Goal: Information Seeking & Learning: Learn about a topic

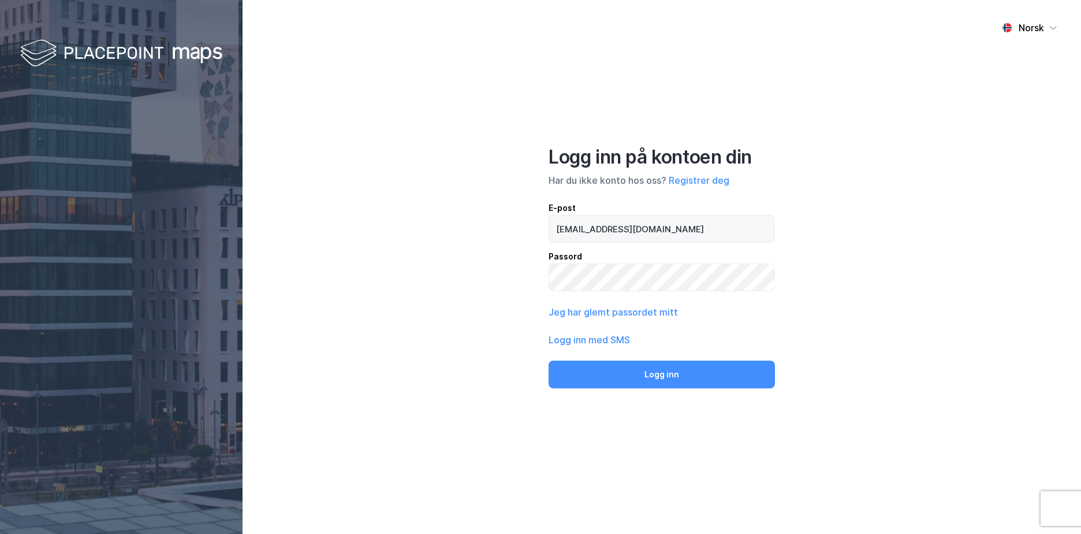
type input "[EMAIL_ADDRESS][DOMAIN_NAME]"
click at [549, 360] on button "Logg inn" at bounding box center [662, 374] width 226 height 28
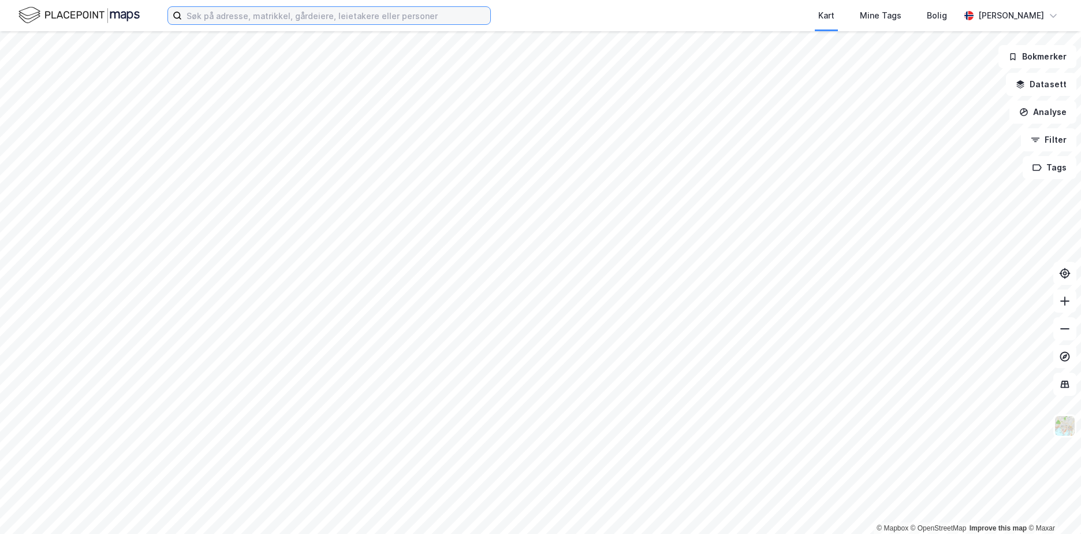
click at [263, 20] on input at bounding box center [336, 15] width 308 height 17
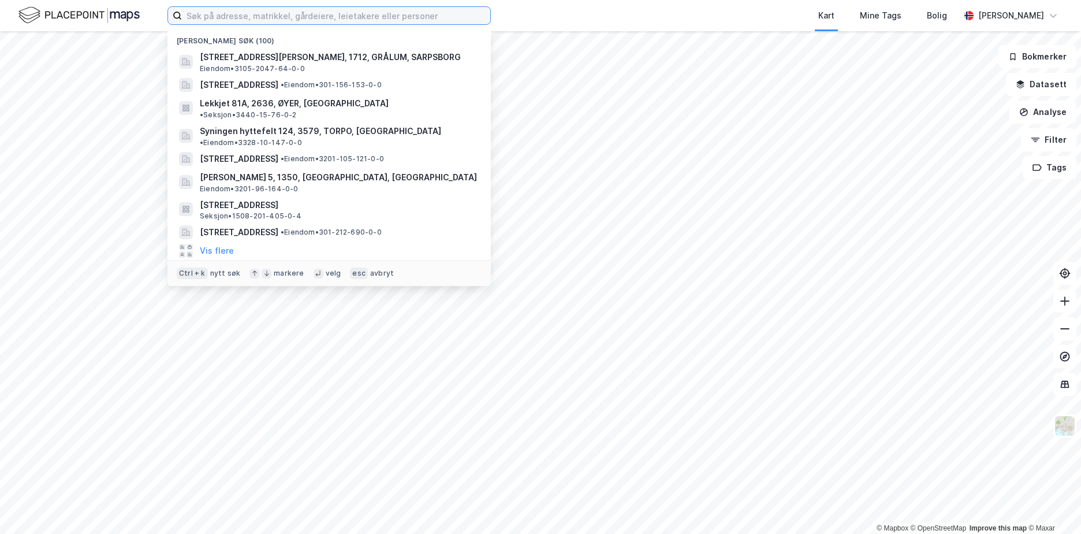
paste input "3907-107/185/0/0"
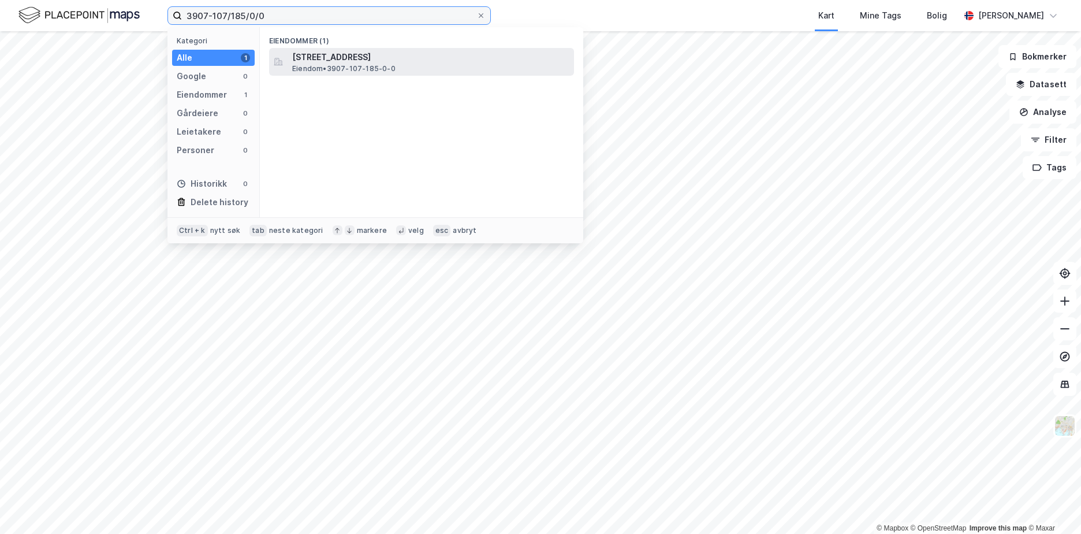
type input "3907-107/185/0/0"
click at [332, 58] on span "[STREET_ADDRESS]" at bounding box center [430, 57] width 277 height 14
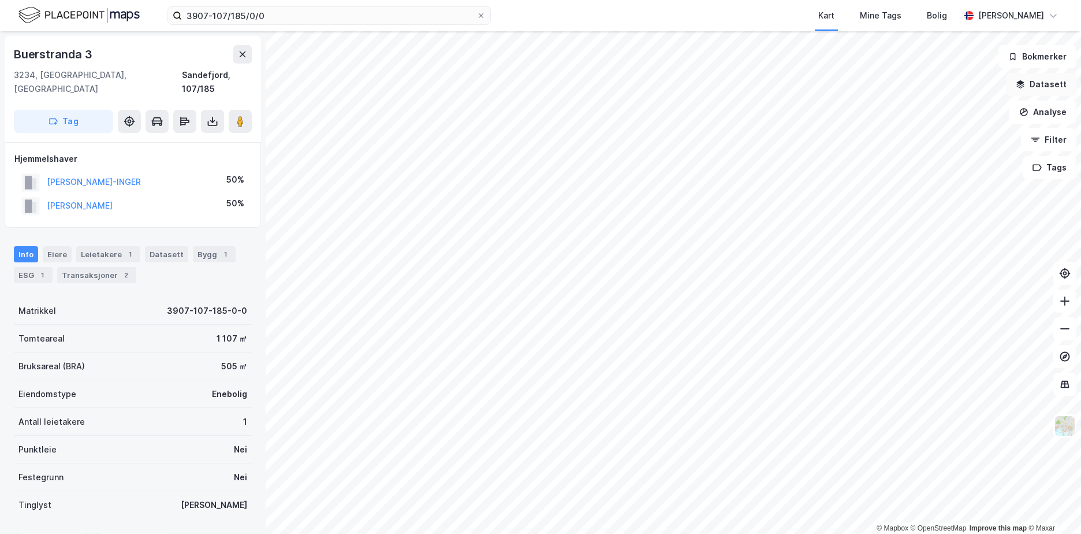
click at [1054, 87] on button "Datasett" at bounding box center [1041, 84] width 70 height 23
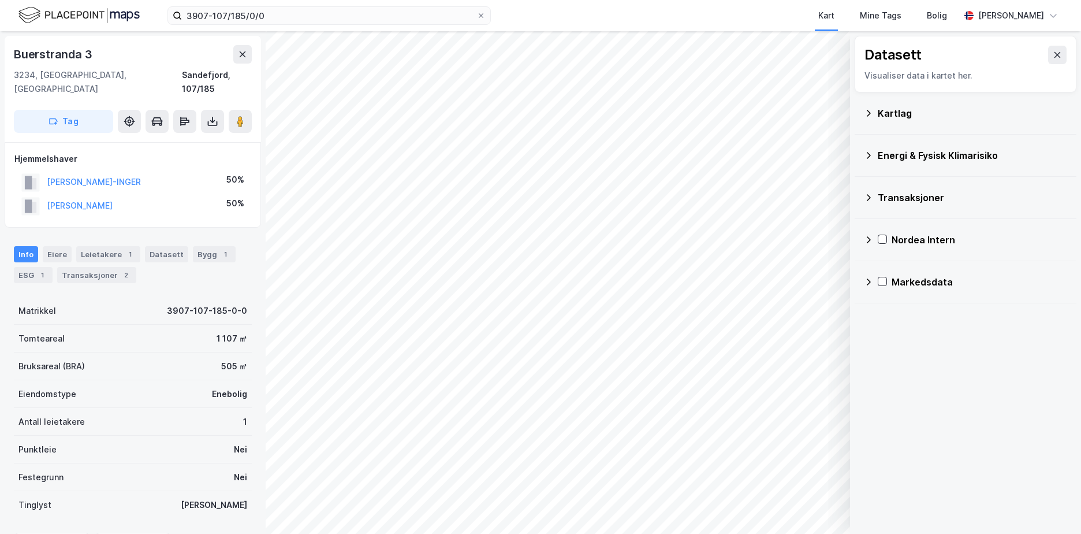
click at [868, 112] on icon at bounding box center [868, 113] width 9 height 9
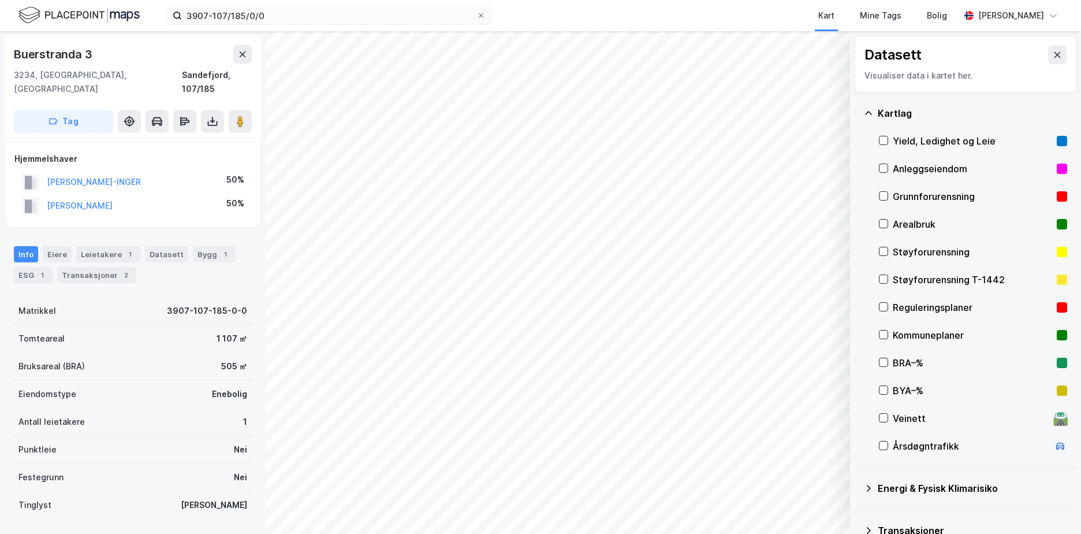
click at [924, 196] on div "Grunnforurensning" at bounding box center [972, 196] width 159 height 14
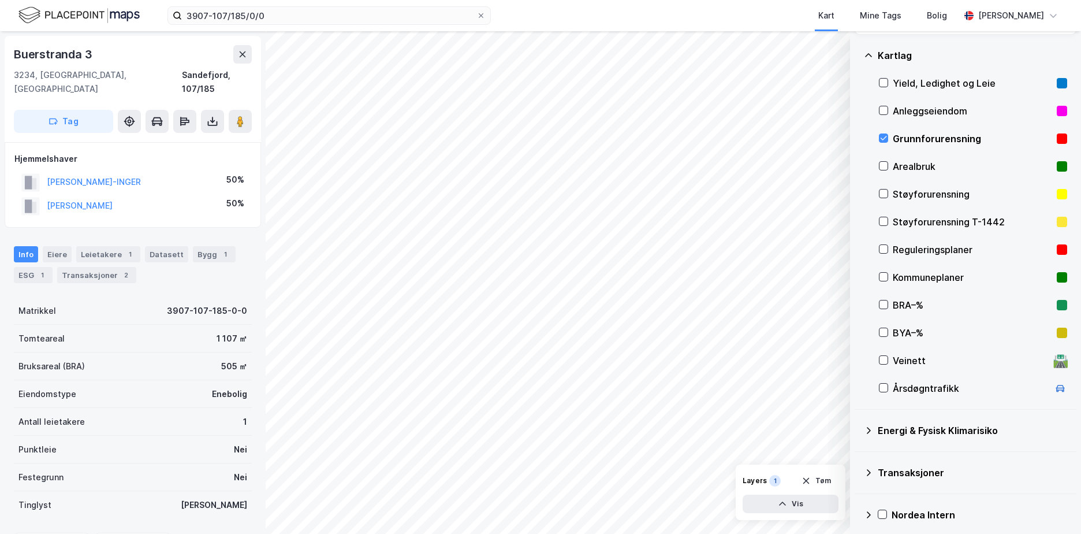
scroll to position [107, 0]
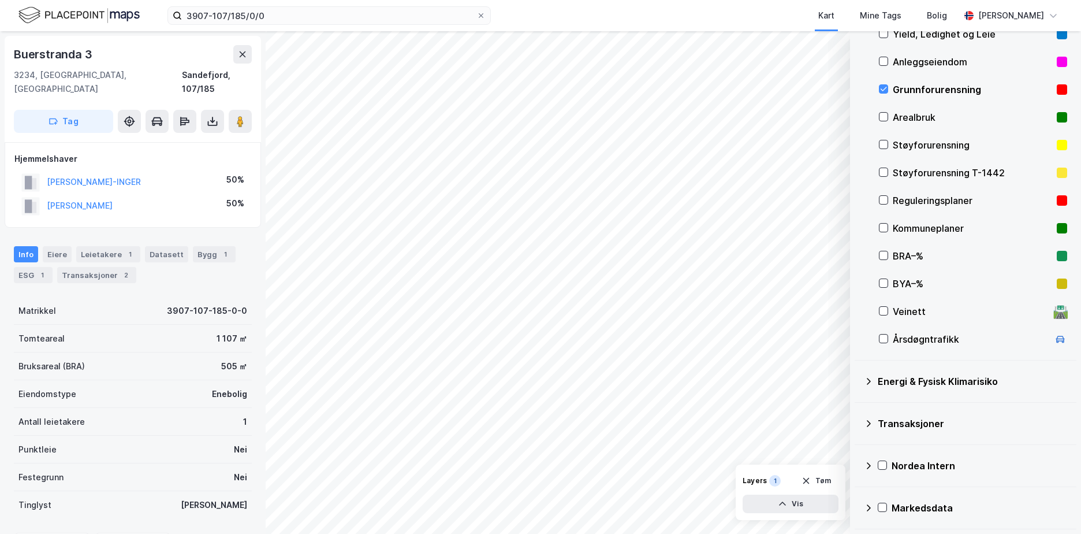
click at [871, 380] on icon at bounding box center [868, 381] width 9 height 9
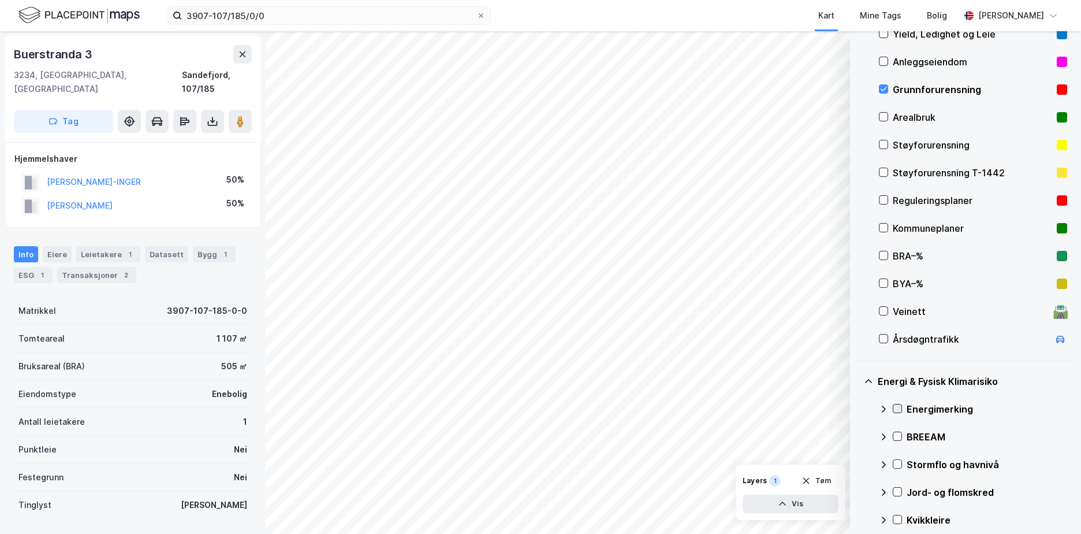
click at [898, 408] on icon at bounding box center [898, 408] width 8 height 8
click at [883, 408] on icon at bounding box center [883, 409] width 7 height 4
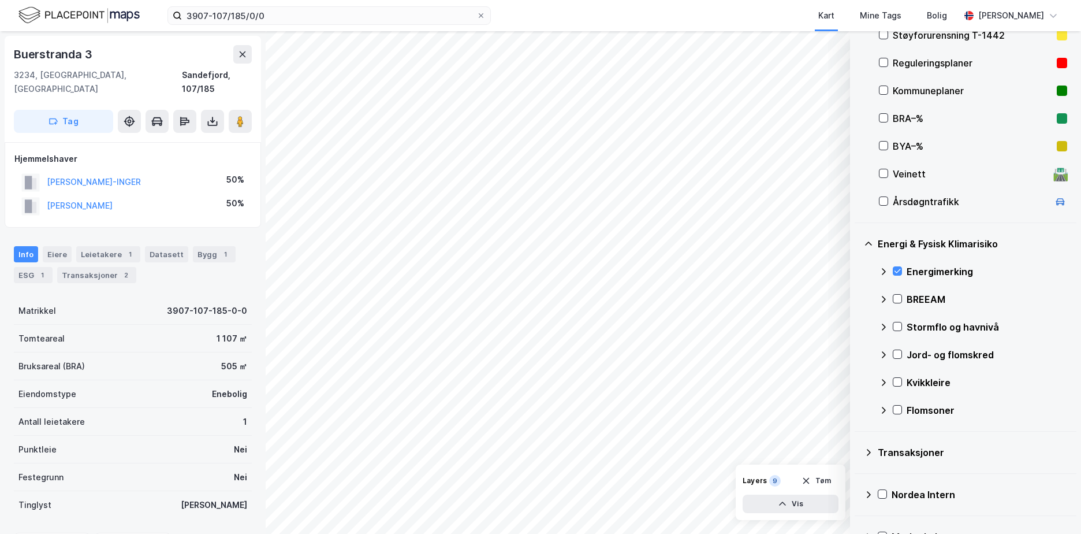
scroll to position [273, 0]
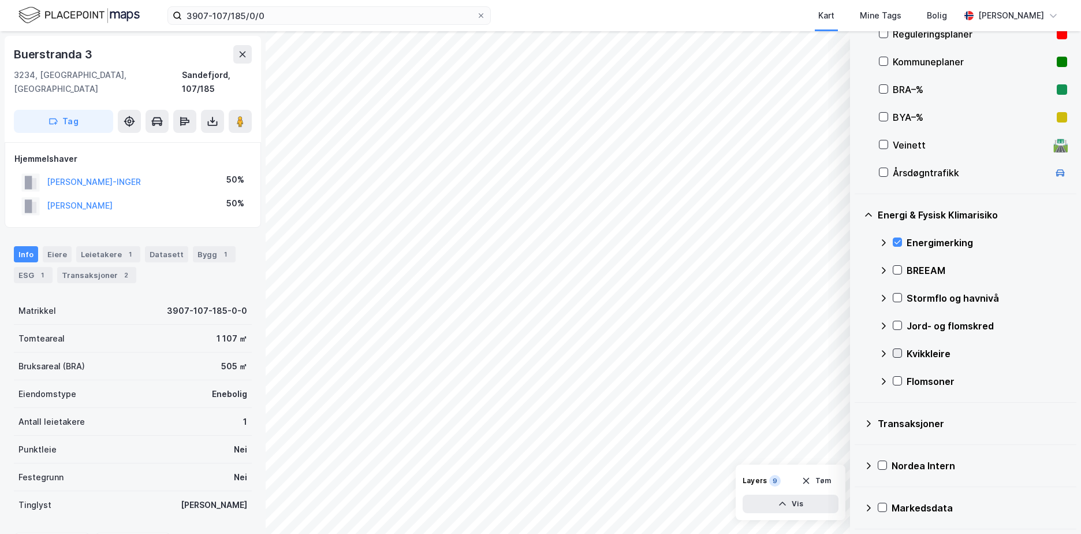
click at [896, 354] on icon at bounding box center [898, 353] width 6 height 4
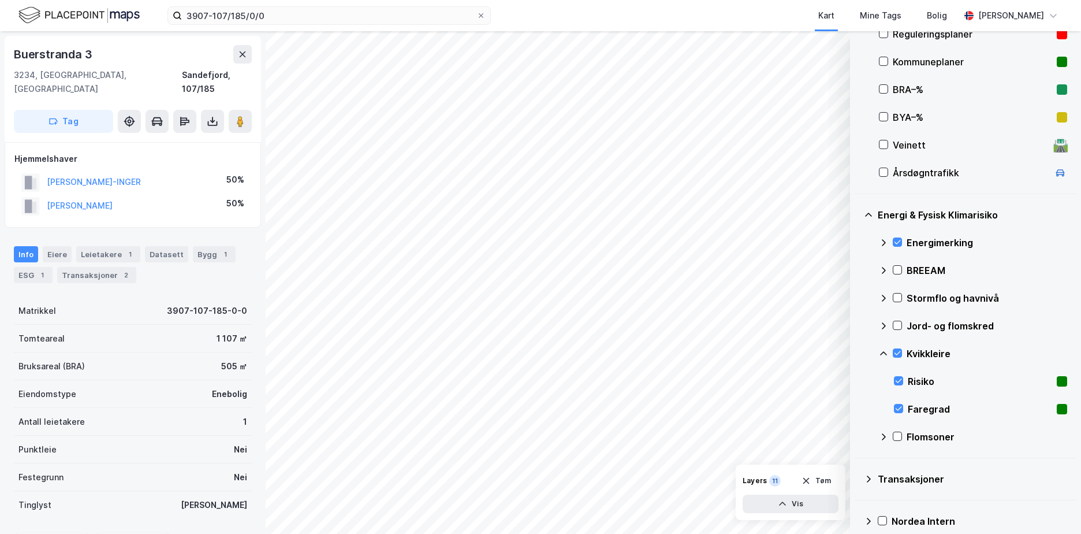
click at [884, 352] on icon at bounding box center [883, 353] width 9 height 9
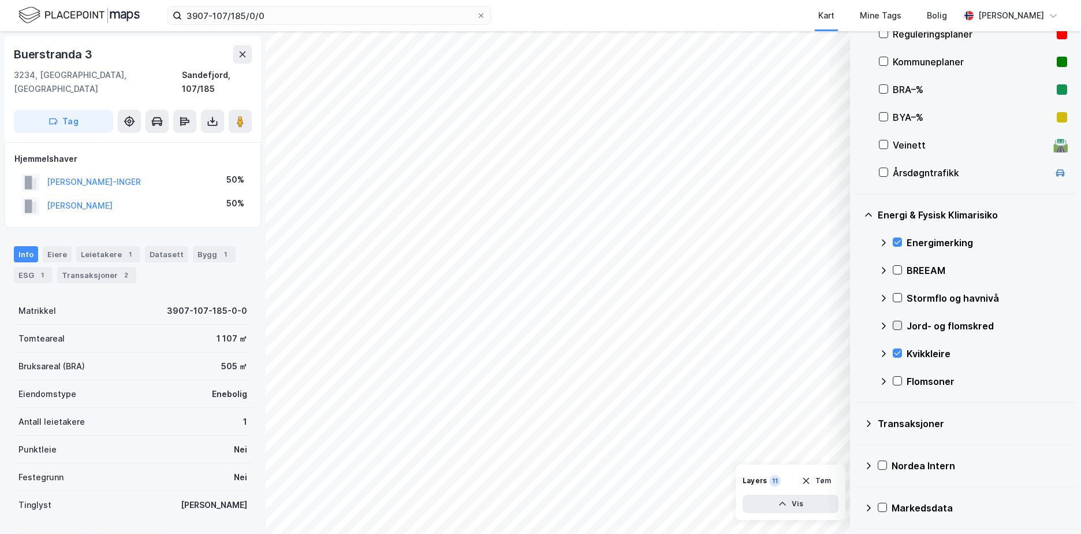
click at [898, 326] on icon at bounding box center [898, 326] width 6 height 4
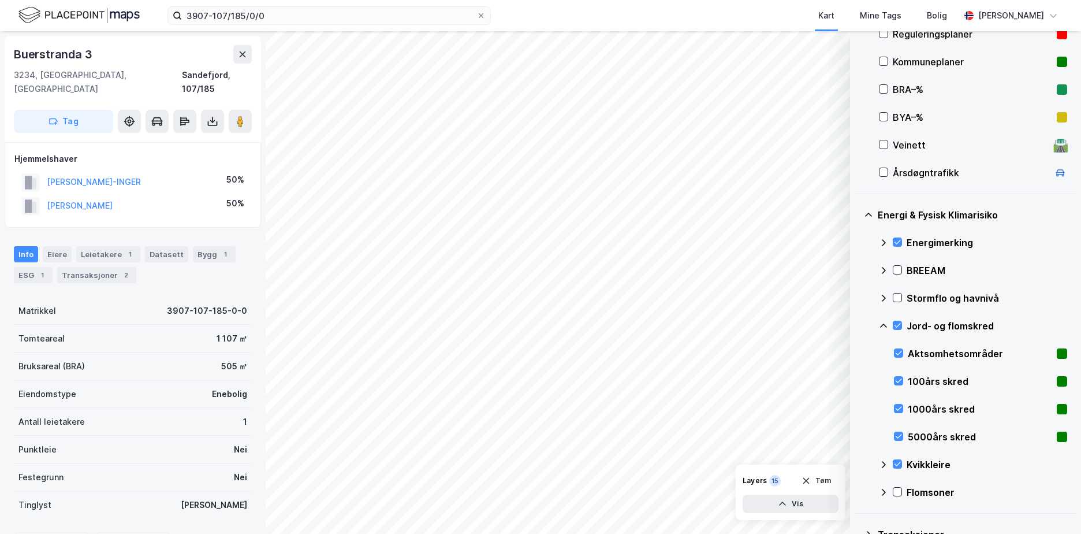
click at [883, 324] on icon at bounding box center [883, 325] width 9 height 9
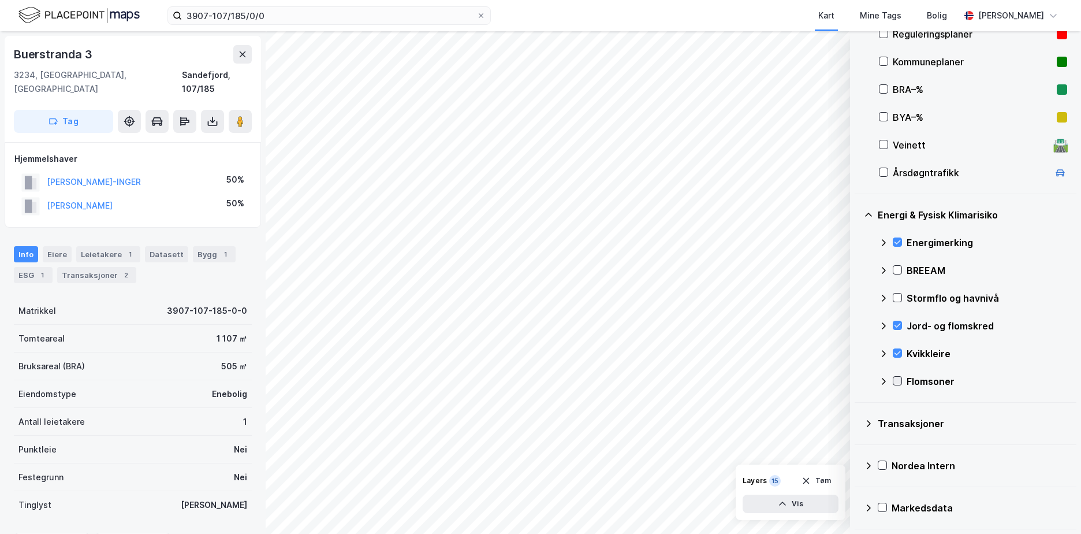
click at [901, 381] on icon at bounding box center [898, 381] width 8 height 8
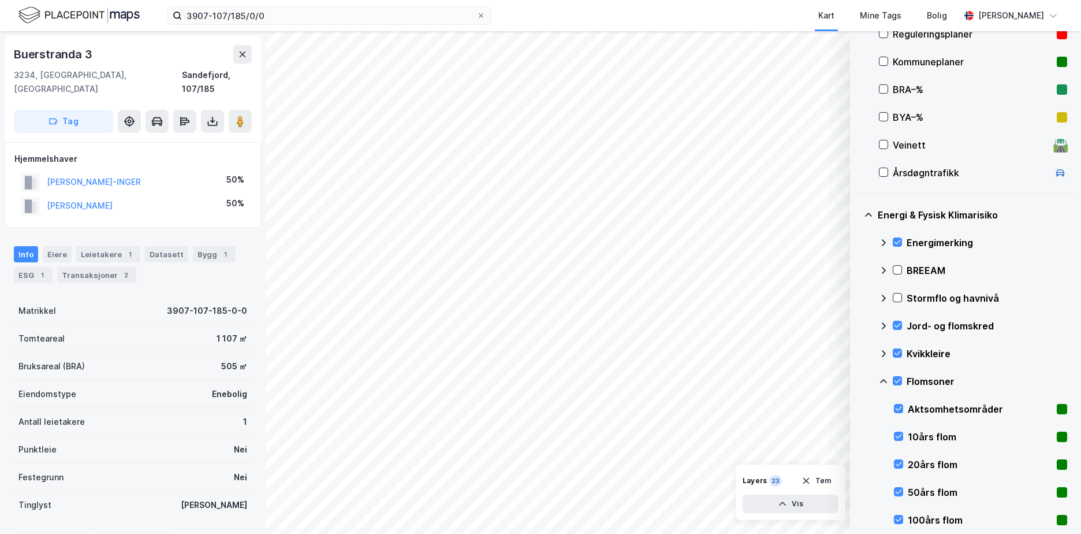
click at [884, 378] on icon at bounding box center [883, 381] width 9 height 9
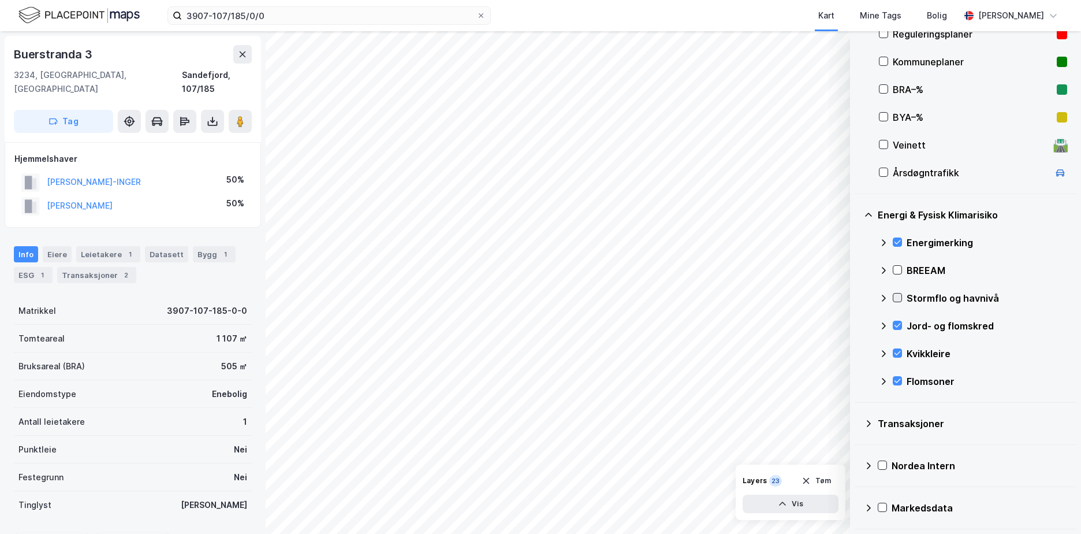
click at [898, 299] on icon at bounding box center [898, 298] width 6 height 4
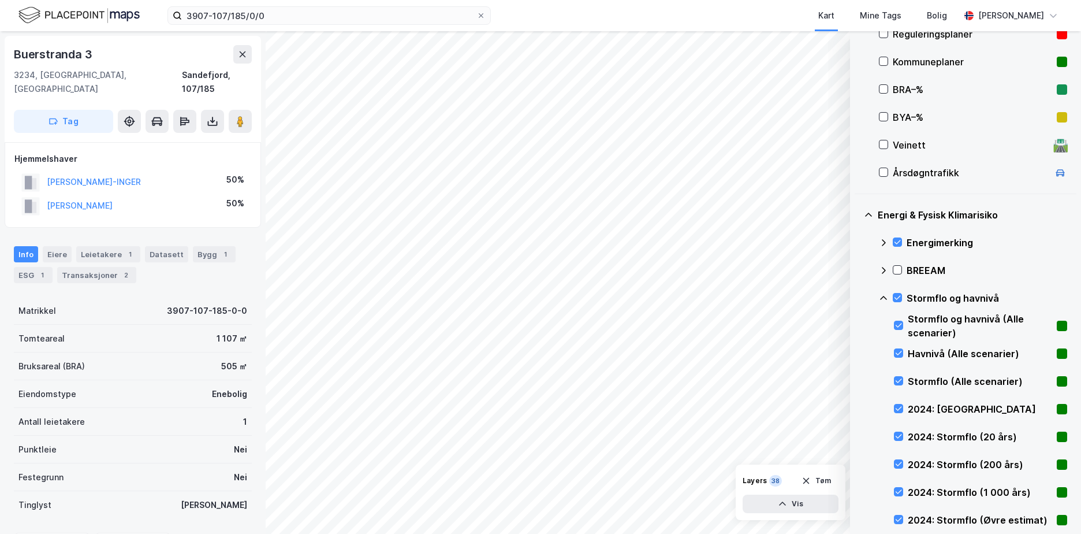
click at [885, 298] on icon at bounding box center [883, 297] width 9 height 9
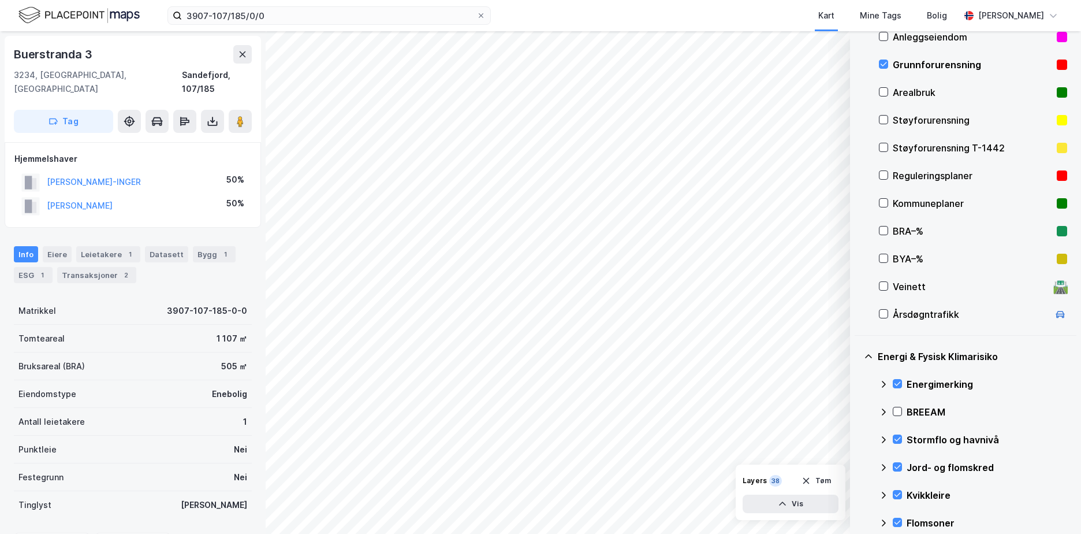
scroll to position [128, 0]
